Goal: Task Accomplishment & Management: Complete application form

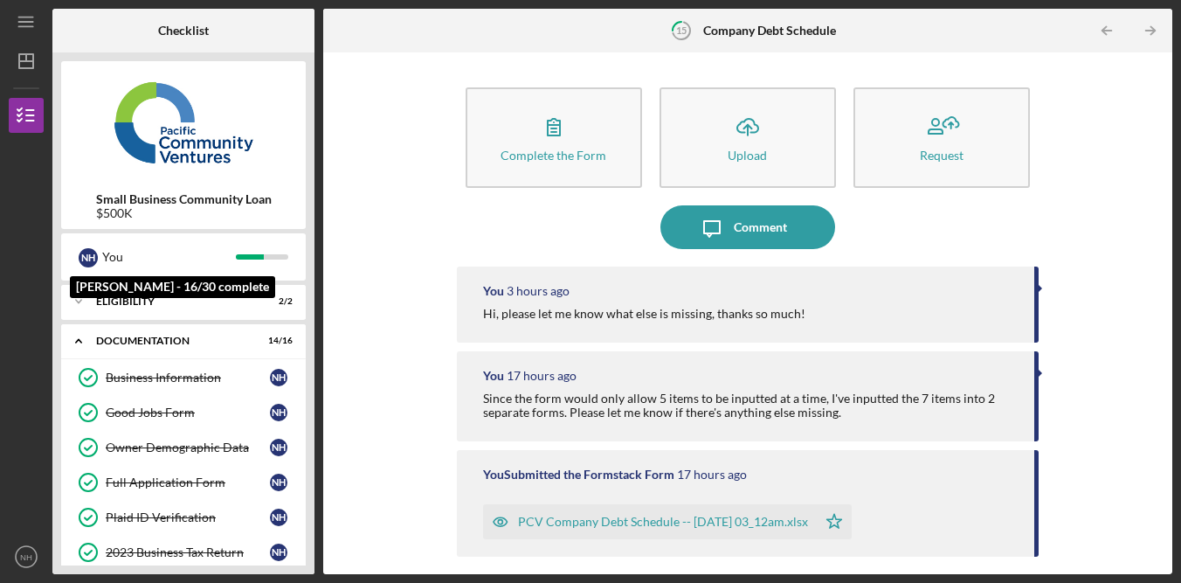
scroll to position [450, 0]
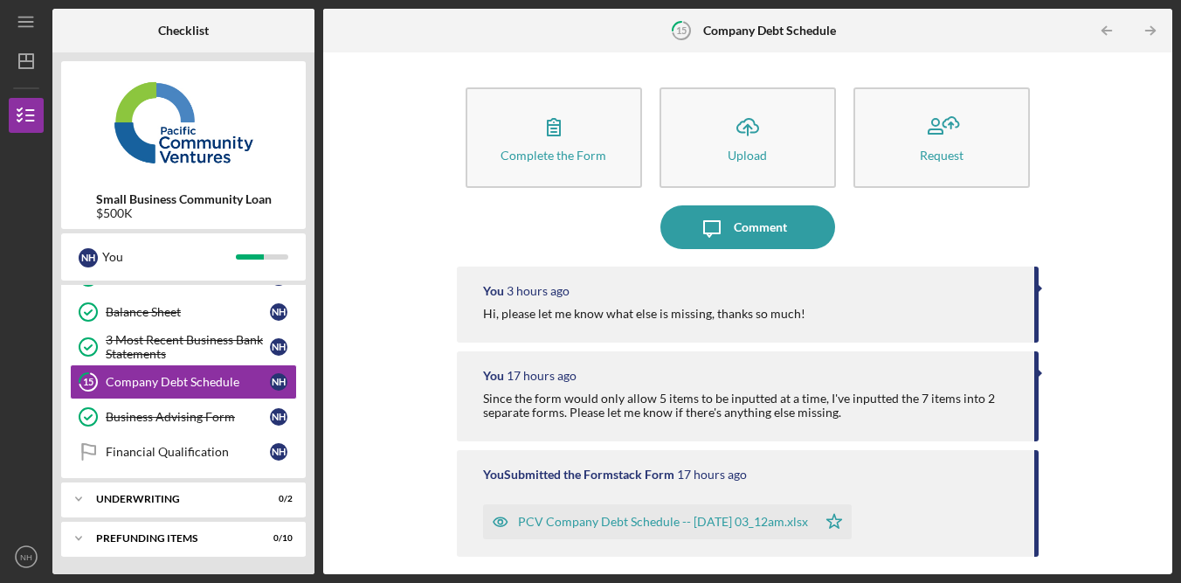
click at [21, 392] on div at bounding box center [26, 438] width 35 height 204
drag, startPoint x: 30, startPoint y: 562, endPoint x: 47, endPoint y: 537, distance: 30.1
click at [30, 562] on icon "NH" at bounding box center [26, 557] width 35 height 44
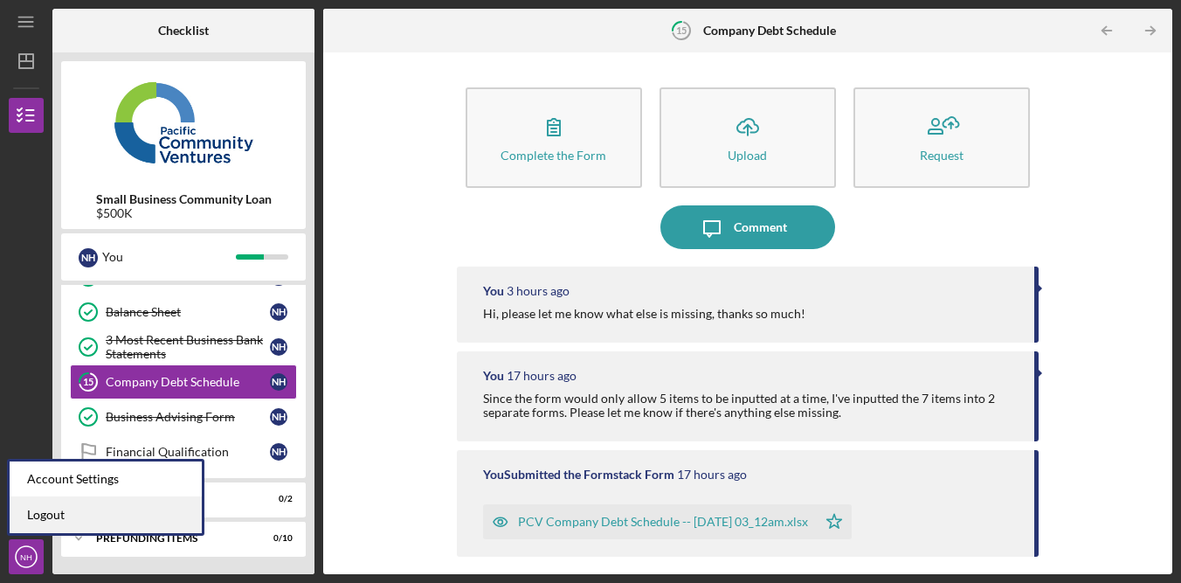
click at [76, 508] on link "Logout" at bounding box center [106, 515] width 192 height 36
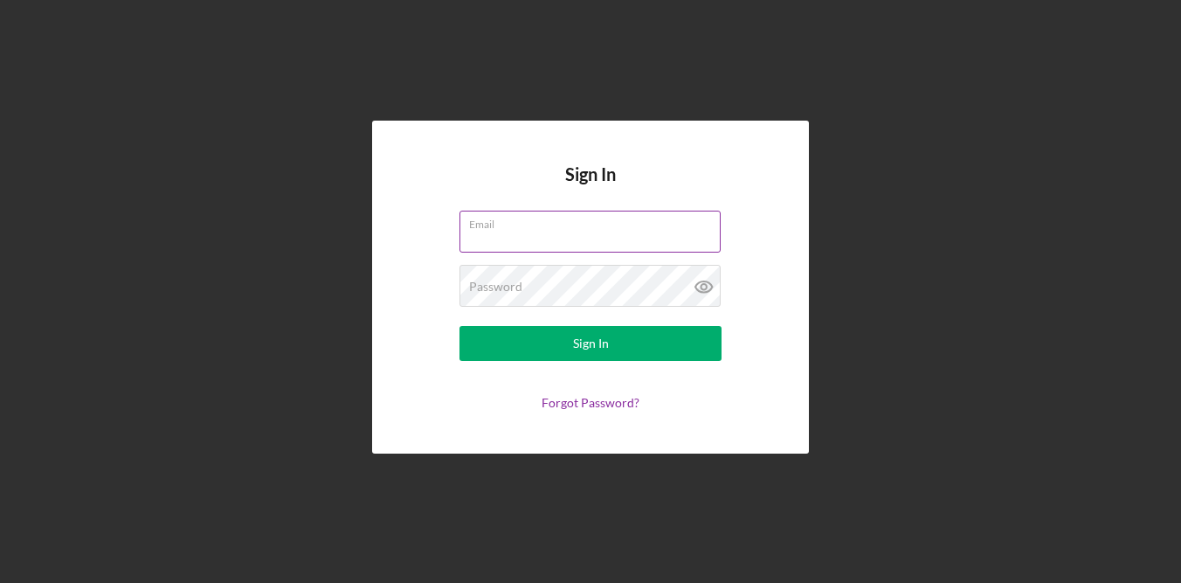
type input "[EMAIL_ADDRESS][DOMAIN_NAME]"
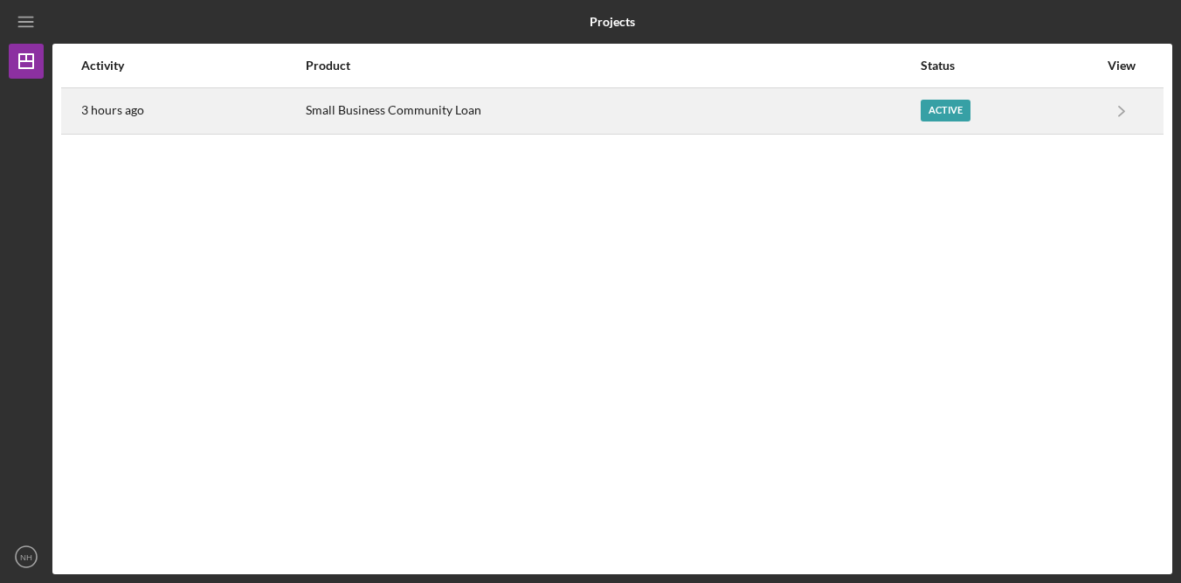
click at [421, 120] on div "Small Business Community Loan" at bounding box center [612, 111] width 613 height 44
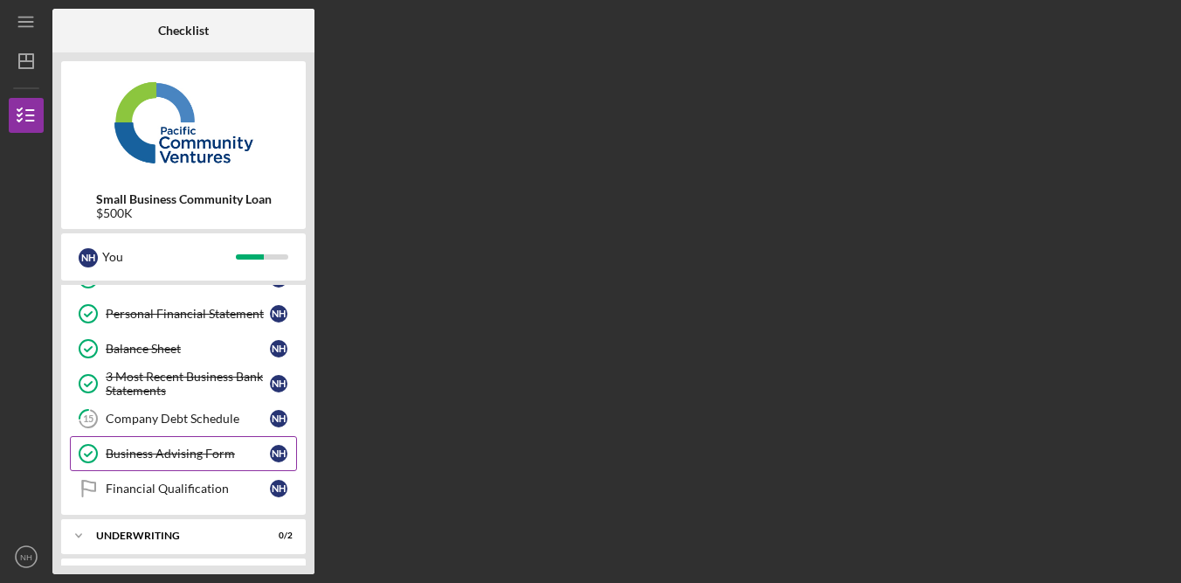
scroll to position [411, 0]
click at [218, 425] on div "Company Debt Schedule" at bounding box center [188, 420] width 164 height 14
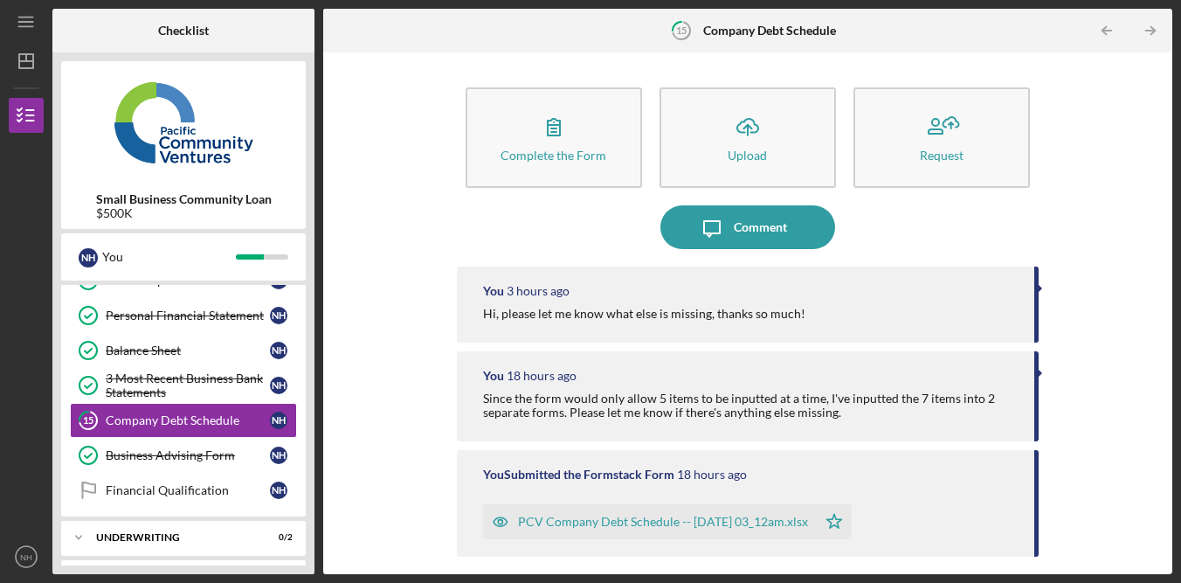
click at [1129, 163] on div "Complete the Form Form Icon/Upload Upload Request Icon/Message Comment You 3 ho…" at bounding box center [748, 313] width 832 height 504
click at [1126, 162] on div "Complete the Form Form Icon/Upload Upload Request Icon/Message Comment You 3 ho…" at bounding box center [748, 313] width 832 height 504
click at [389, 187] on div "Complete the Form Form Icon/Upload Upload Request Icon/Message Comment You 3 ho…" at bounding box center [748, 313] width 832 height 504
click at [683, 312] on div "Hi, please let me know what else is missing, thanks so much!" at bounding box center [644, 314] width 322 height 14
drag, startPoint x: 683, startPoint y: 312, endPoint x: 520, endPoint y: 308, distance: 163.4
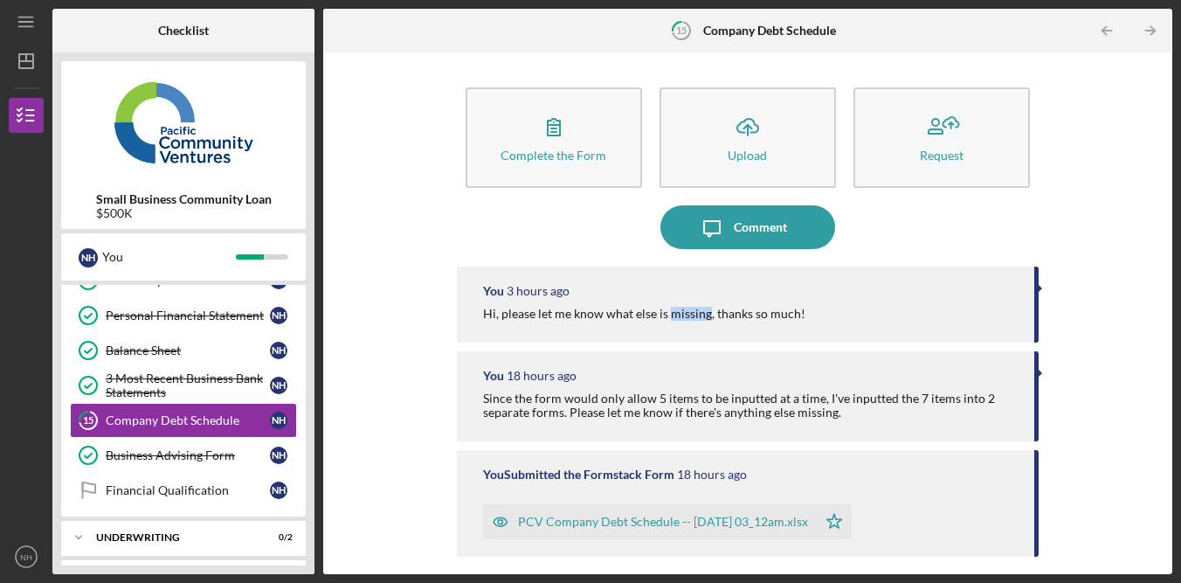
click at [685, 312] on div "Hi, please let me know what else is missing, thanks so much!" at bounding box center [644, 314] width 322 height 14
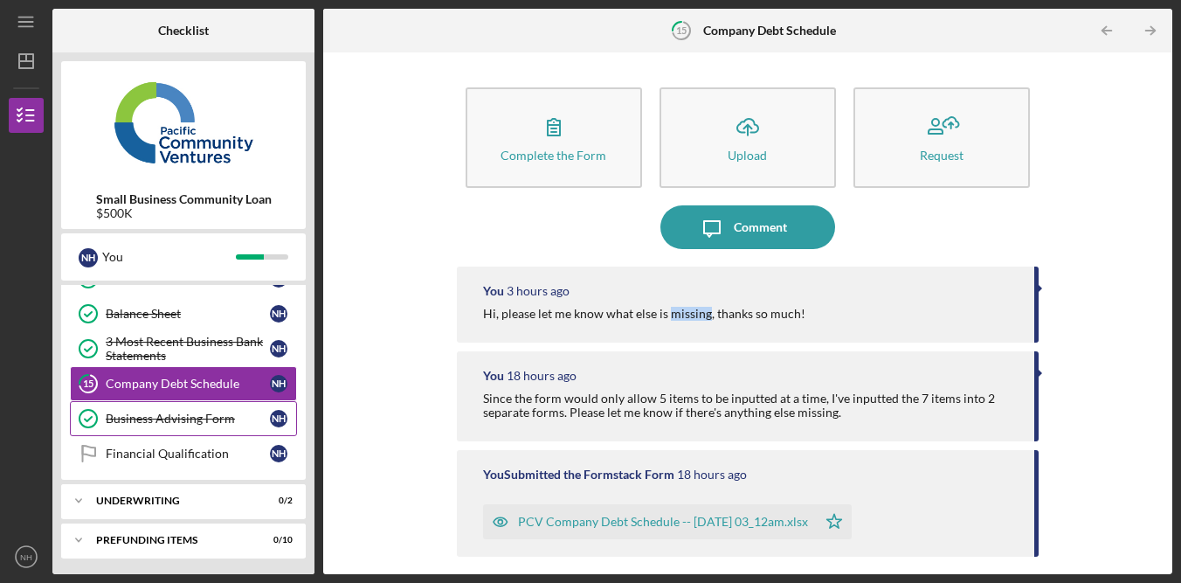
scroll to position [450, 0]
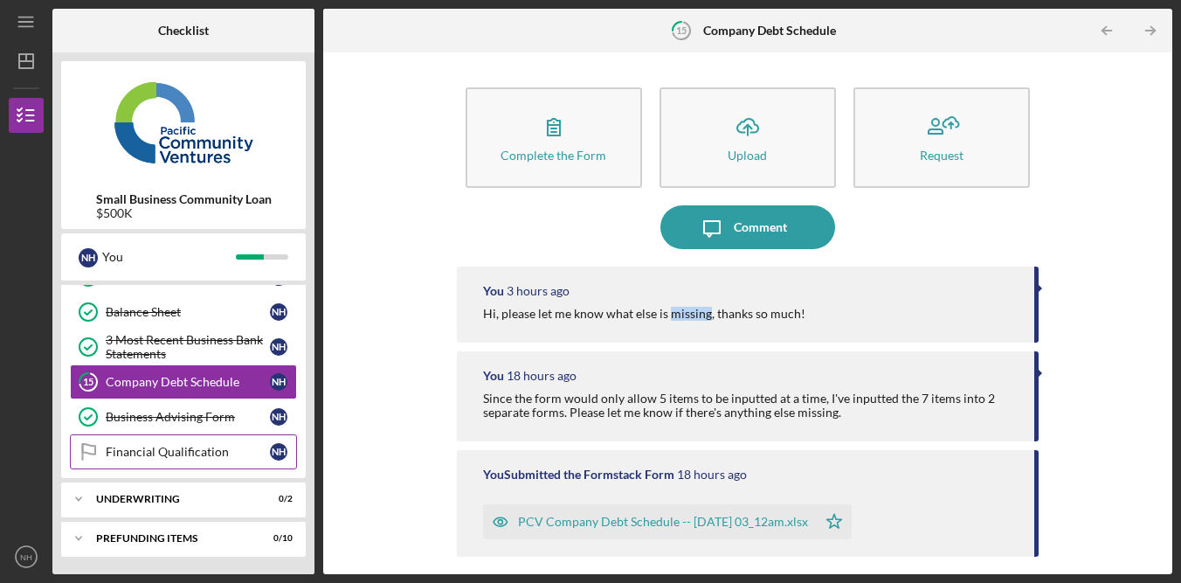
click at [211, 453] on div "Financial Qualification" at bounding box center [188, 452] width 164 height 14
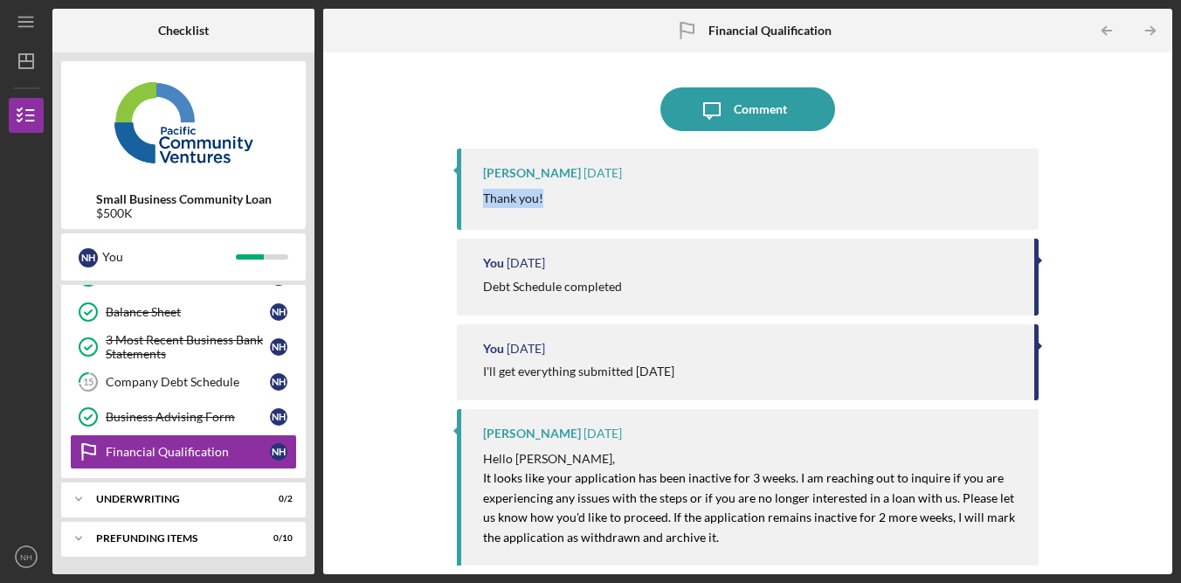
click at [842, 187] on div "[PERSON_NAME] [DATE] Thank you!" at bounding box center [748, 189] width 582 height 81
click at [841, 188] on div "[PERSON_NAME] [DATE] Thank you!" at bounding box center [748, 189] width 582 height 81
click at [845, 187] on div "[PERSON_NAME] [DATE] Thank you!" at bounding box center [748, 189] width 582 height 81
click at [875, 181] on div "[PERSON_NAME] [DATE] Thank you!" at bounding box center [748, 189] width 582 height 81
click at [879, 183] on div "[PERSON_NAME] [DATE] Thank you!" at bounding box center [748, 189] width 582 height 81
